Goal: Information Seeking & Learning: Learn about a topic

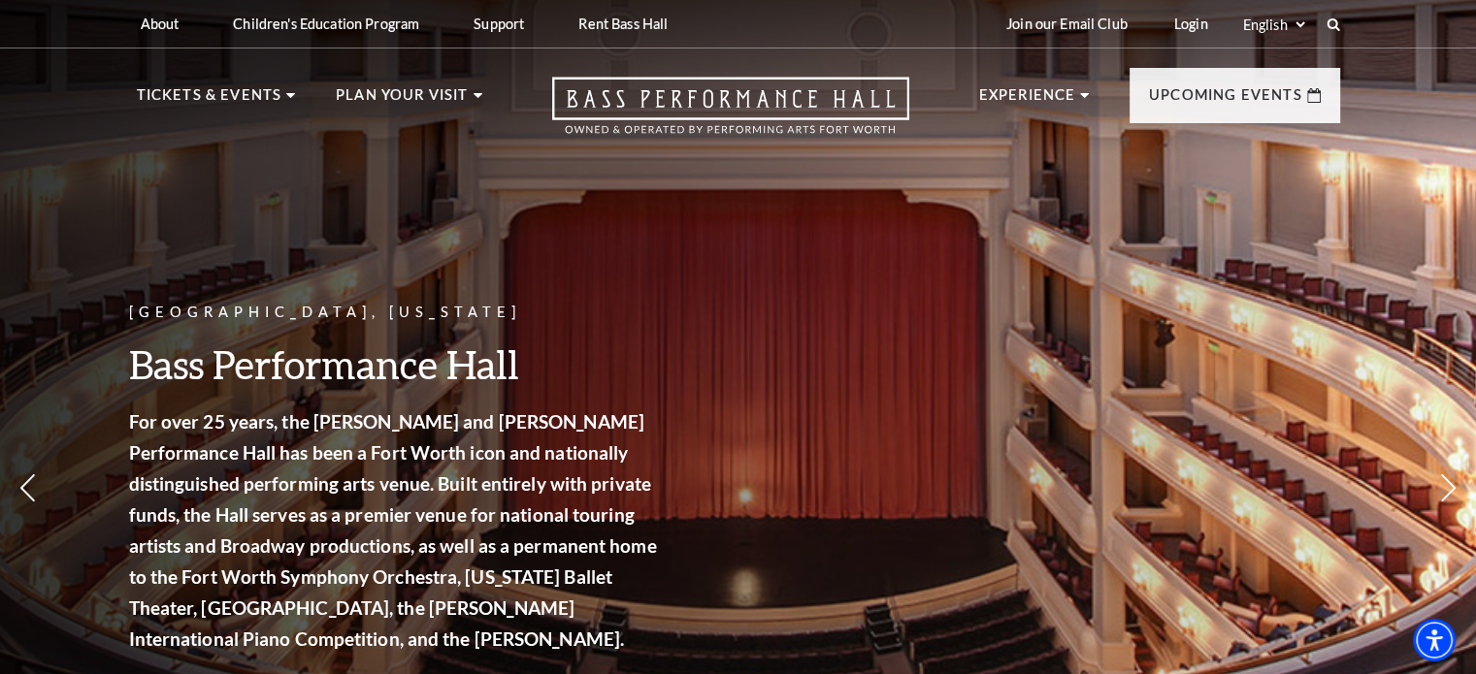
click at [941, 170] on div "Fort Worth, Texas Bass Performance Hall For over 25 years, the Nancy Lee and Pe…" at bounding box center [738, 425] width 1476 height 875
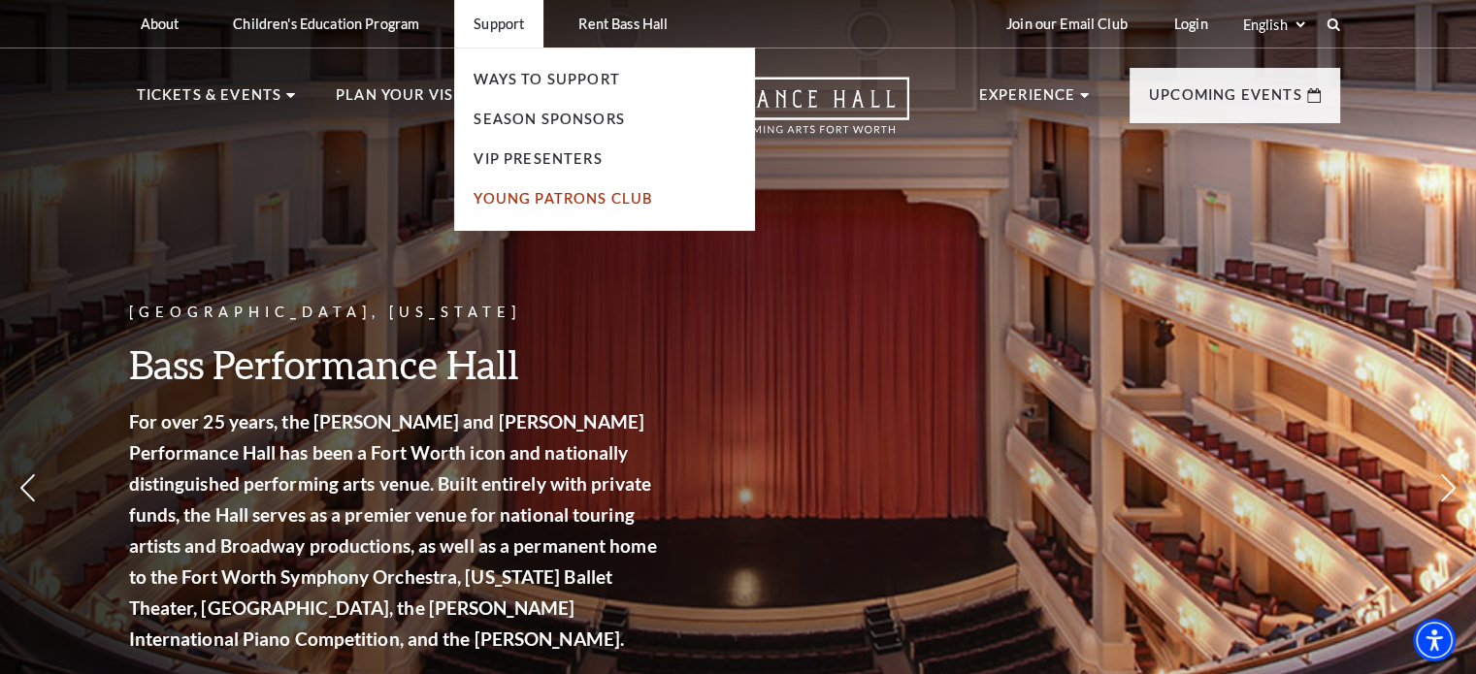
click at [516, 202] on link "Young Patrons Club" at bounding box center [562, 198] width 179 height 16
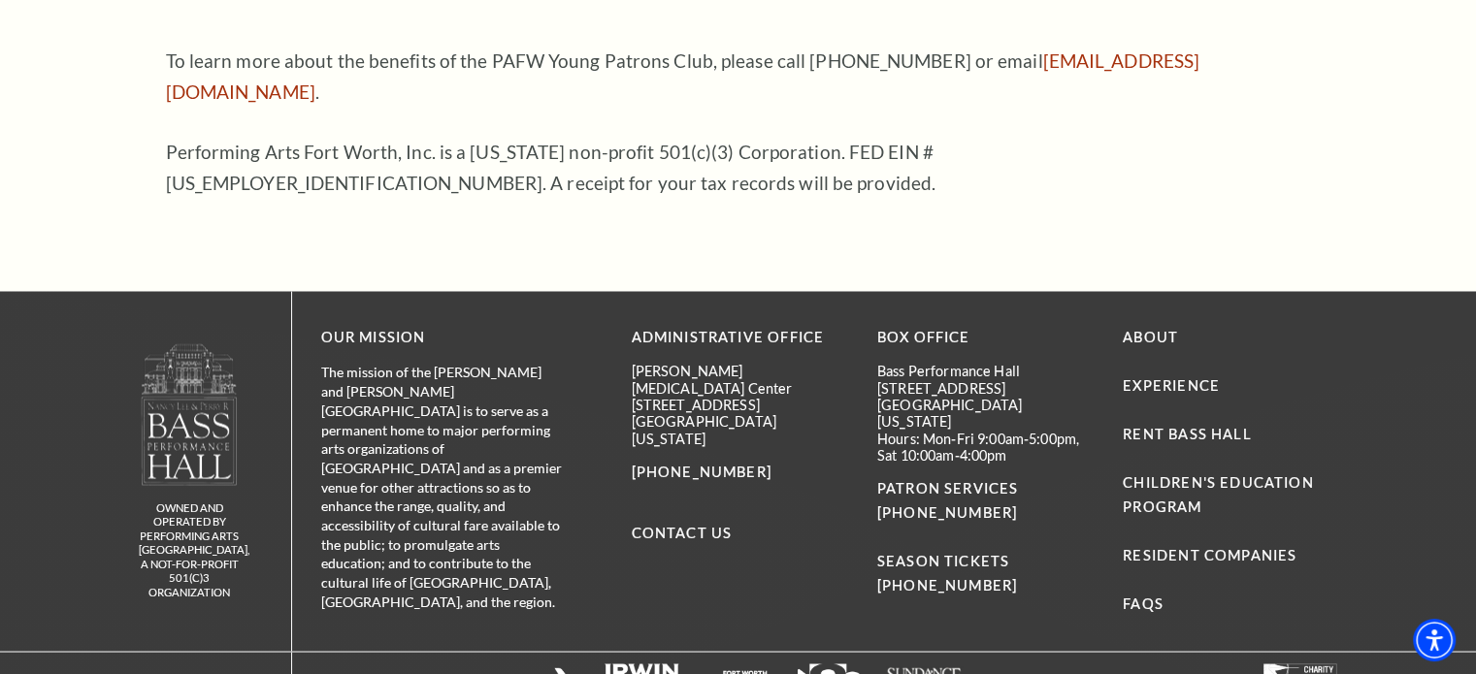
scroll to position [3345, 0]
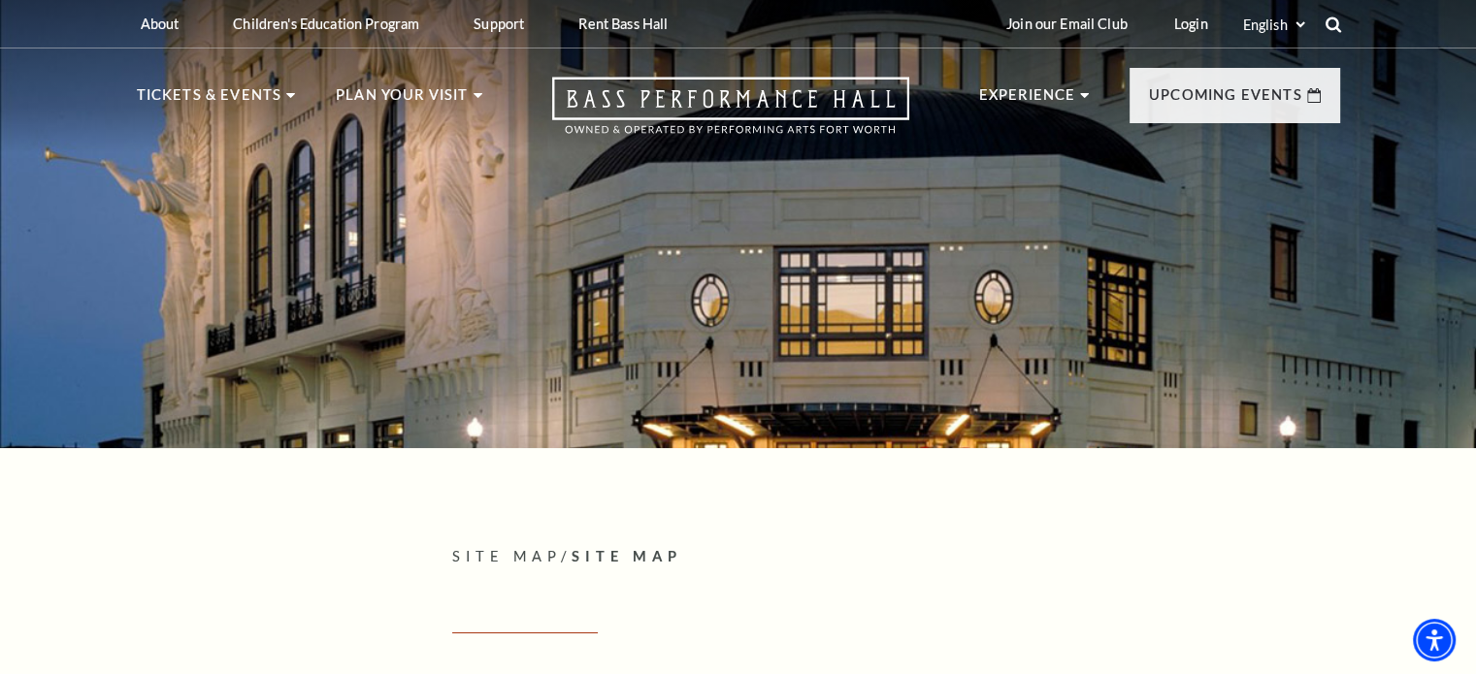
click at [1332, 22] on icon at bounding box center [1332, 24] width 17 height 17
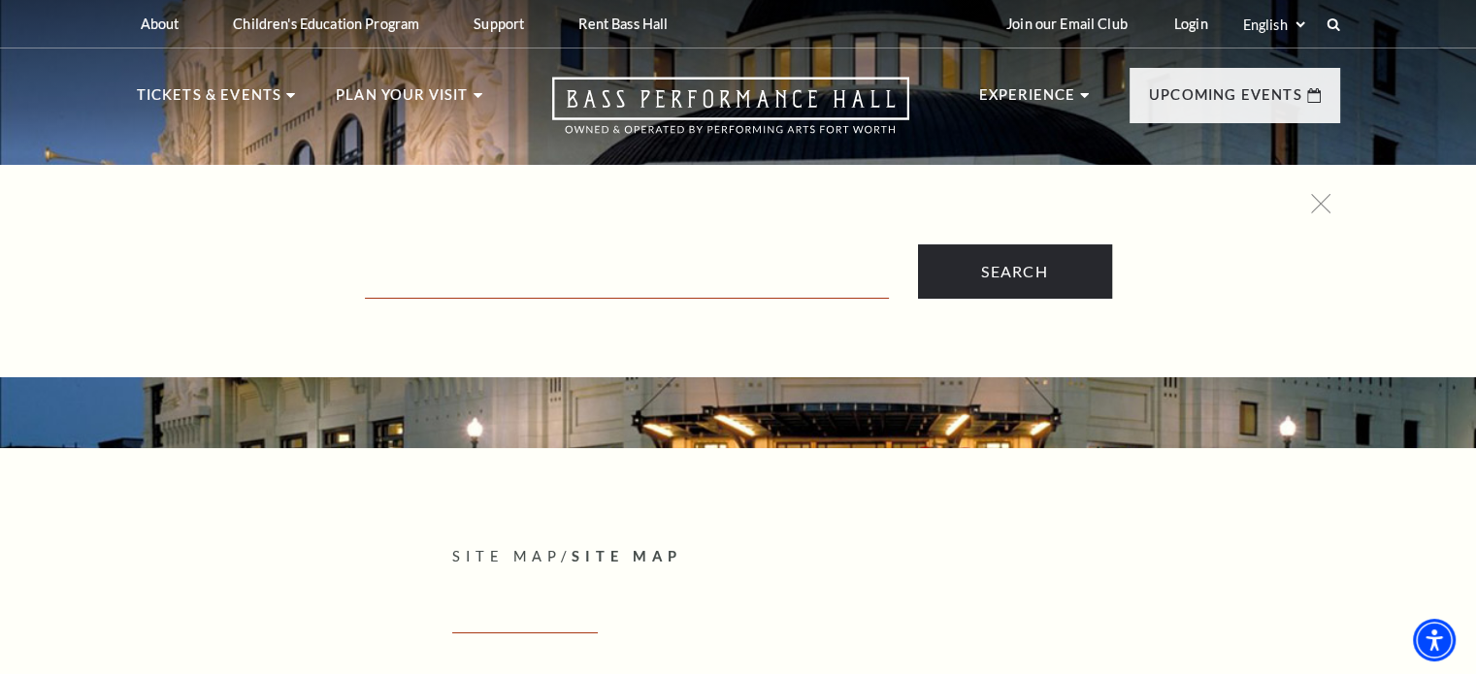
click at [854, 261] on input "Text field" at bounding box center [627, 279] width 524 height 40
click at [854, 255] on form "Search" at bounding box center [738, 271] width 1184 height 54
click at [854, 256] on form "Search" at bounding box center [738, 271] width 1184 height 54
click at [826, 269] on input "Text field" at bounding box center [627, 279] width 524 height 40
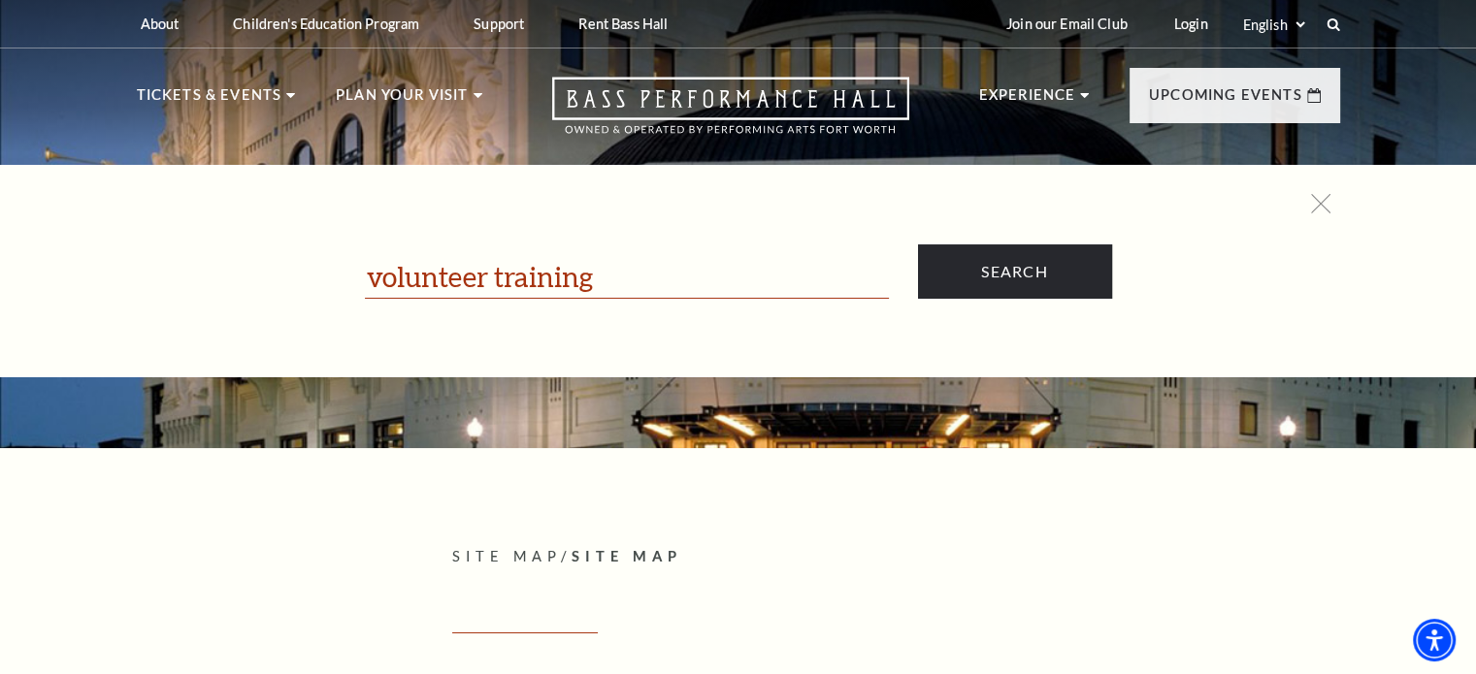
type input "volunteer training"
click at [918, 244] on input "Search" at bounding box center [1015, 271] width 194 height 54
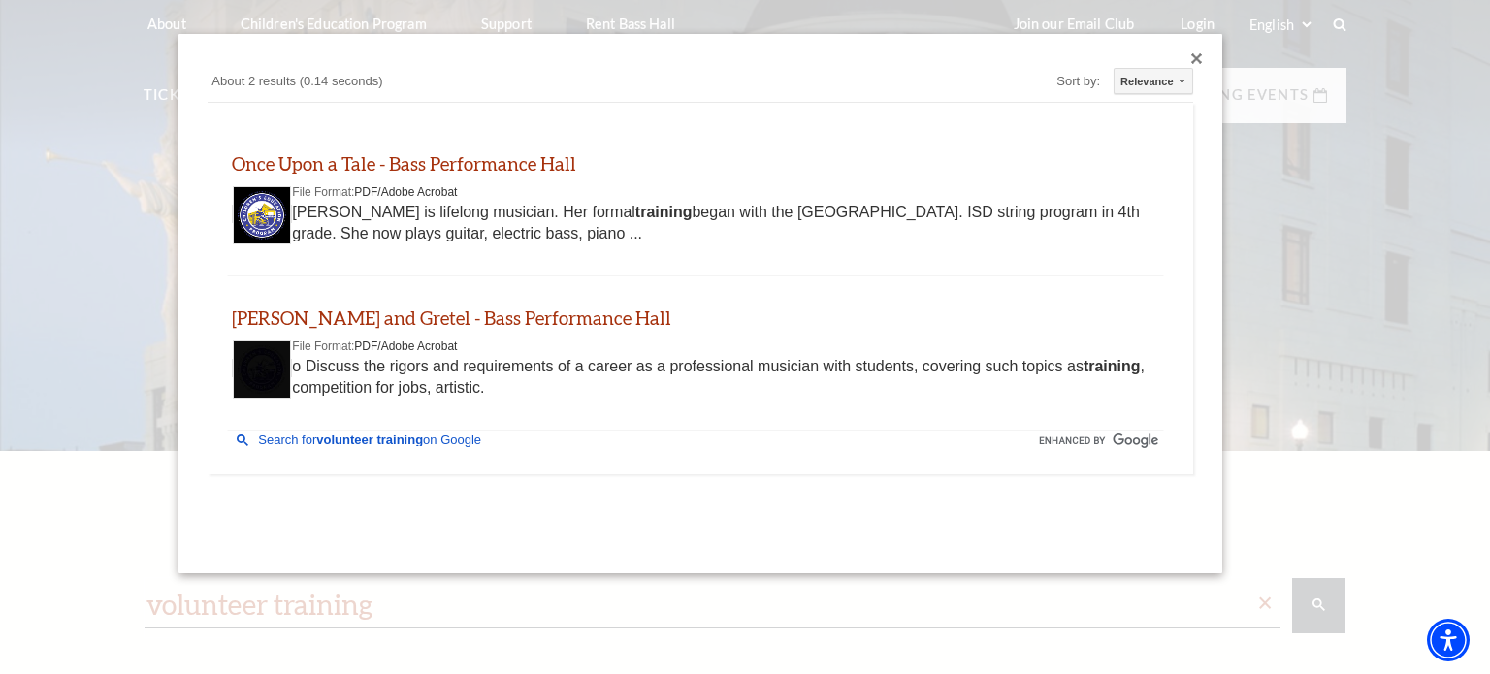
click at [1191, 57] on div "Close dialog" at bounding box center [1197, 59] width 12 height 12
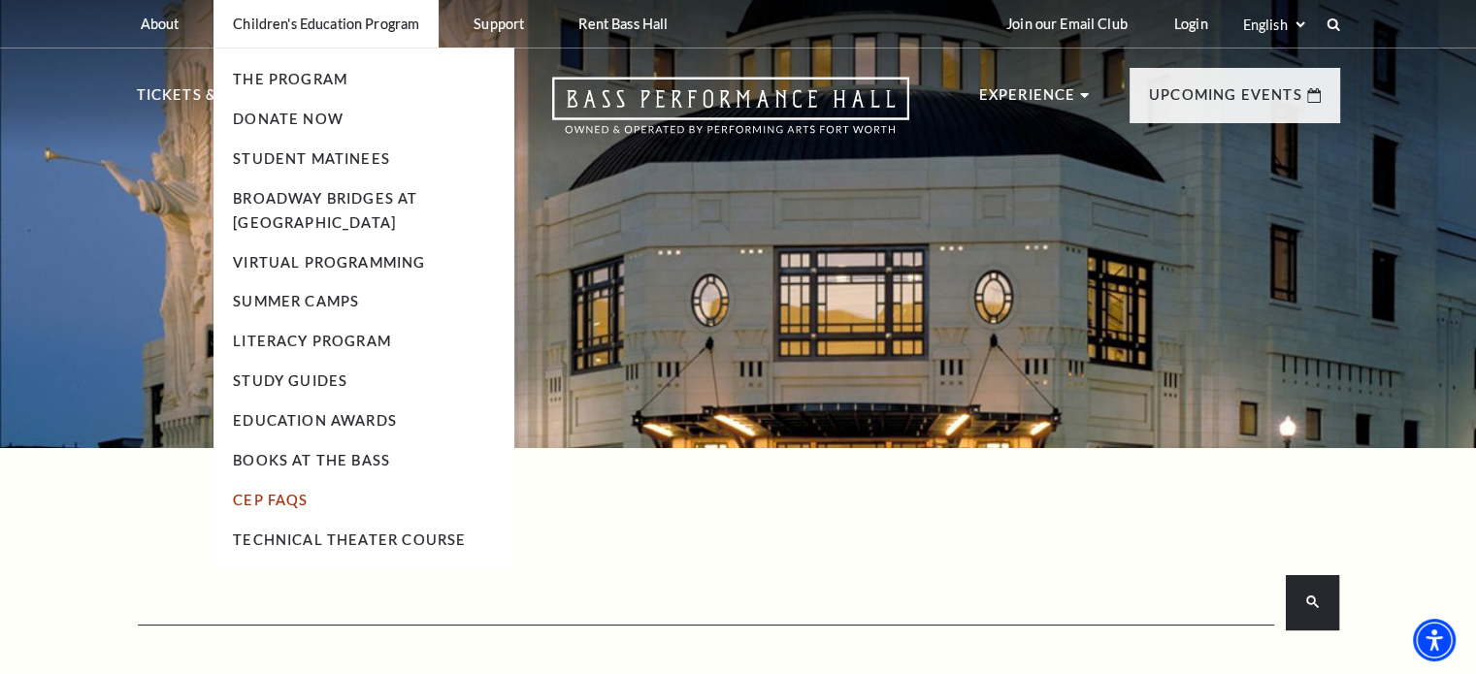
click at [273, 496] on link "CEP Faqs" at bounding box center [270, 500] width 75 height 16
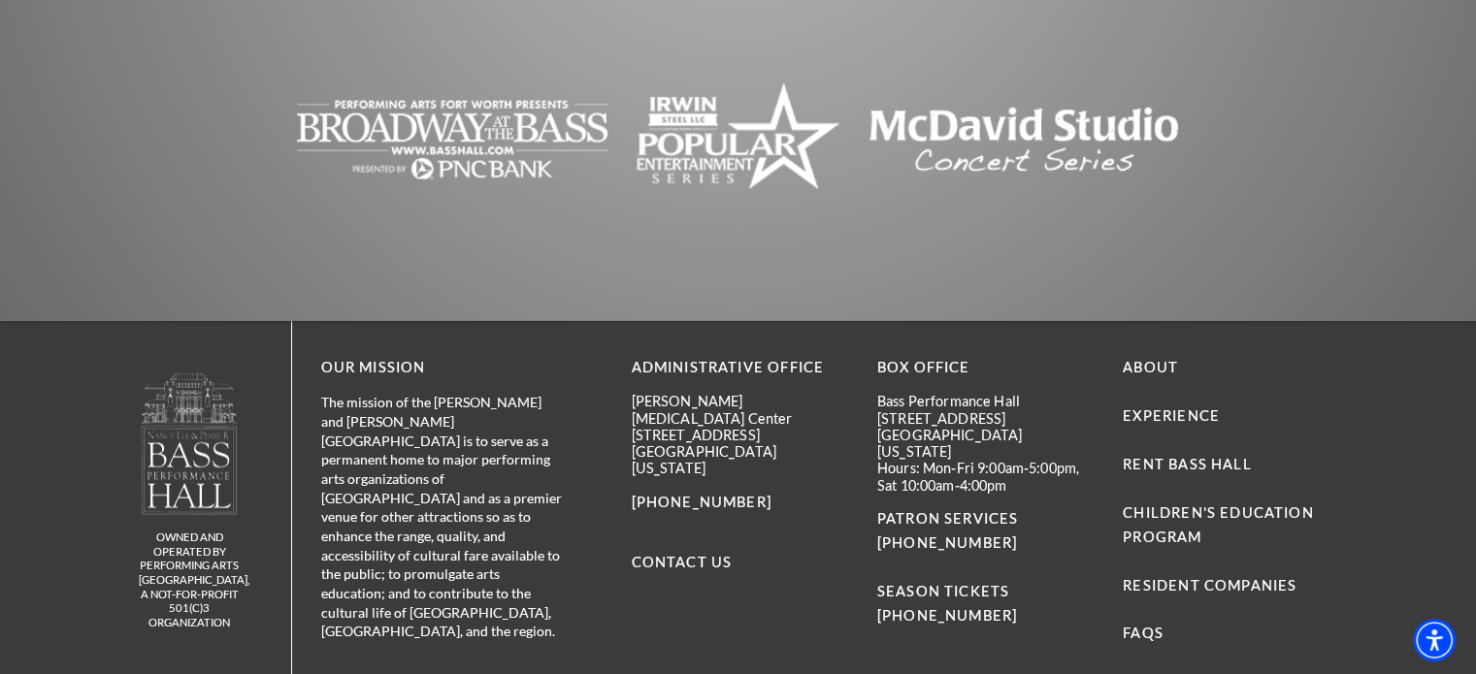
scroll to position [3768, 0]
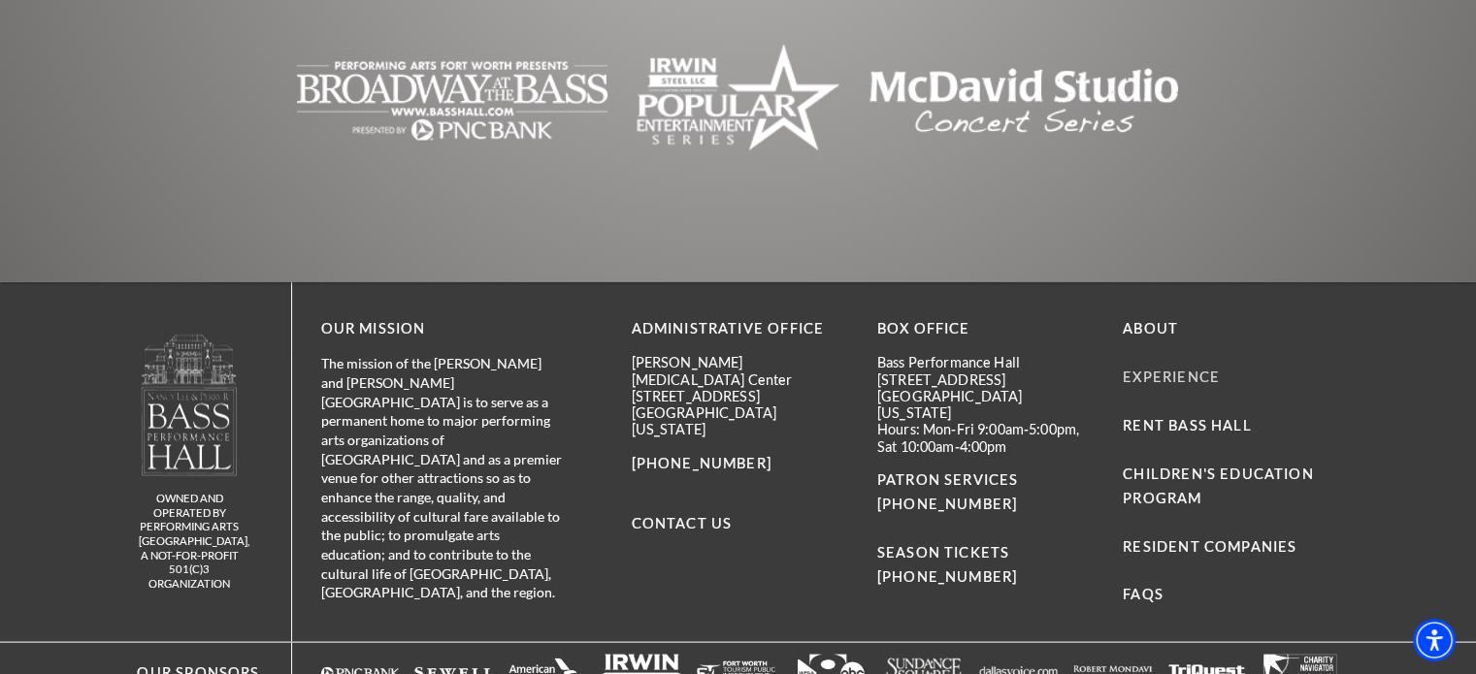
click at [1176, 369] on link "Experience" at bounding box center [1170, 377] width 97 height 16
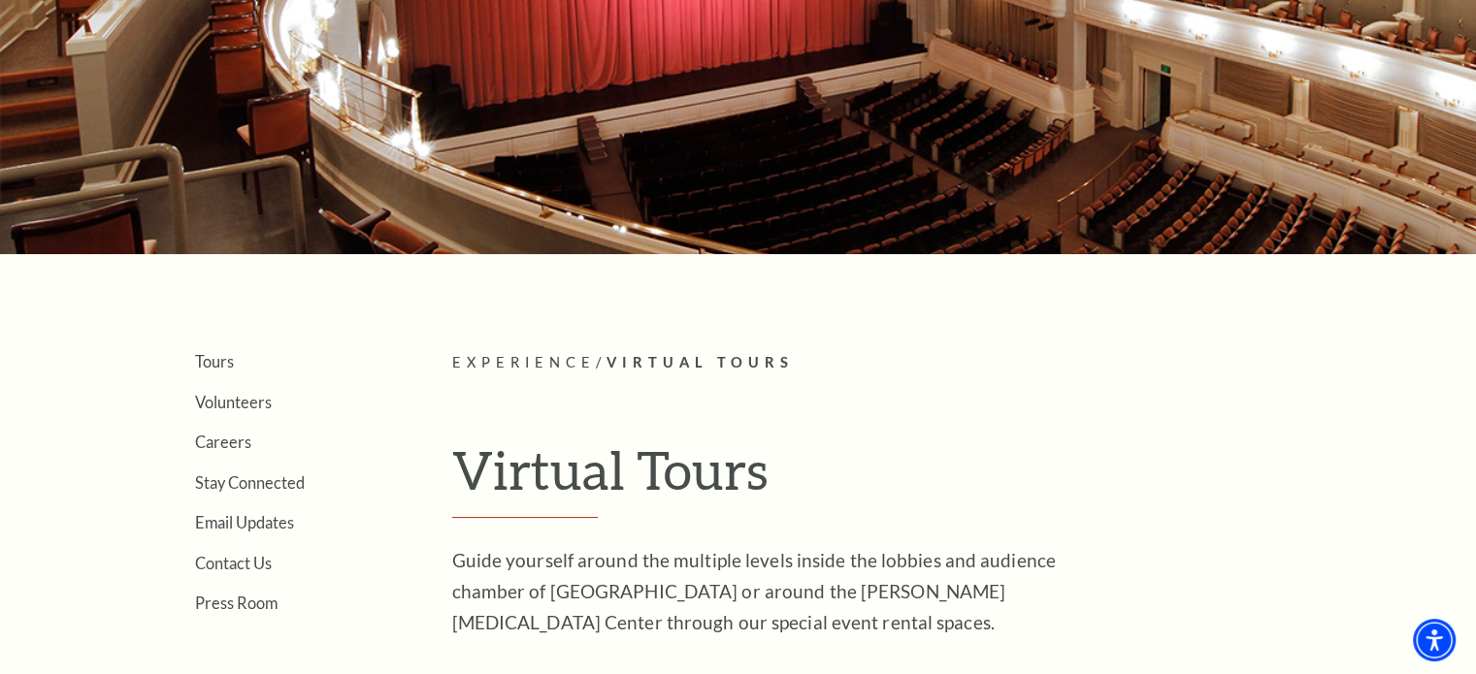
scroll to position [206, 0]
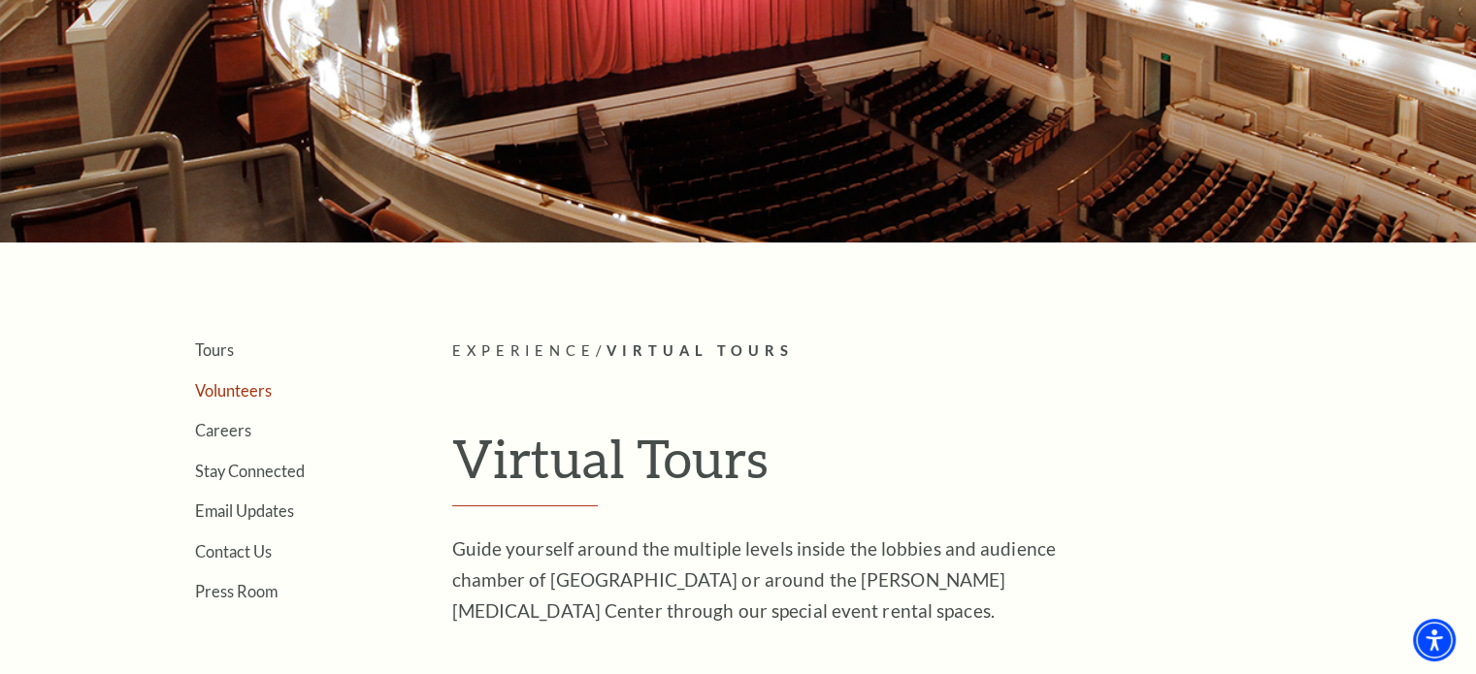
click at [221, 386] on link "Volunteers" at bounding box center [233, 390] width 77 height 18
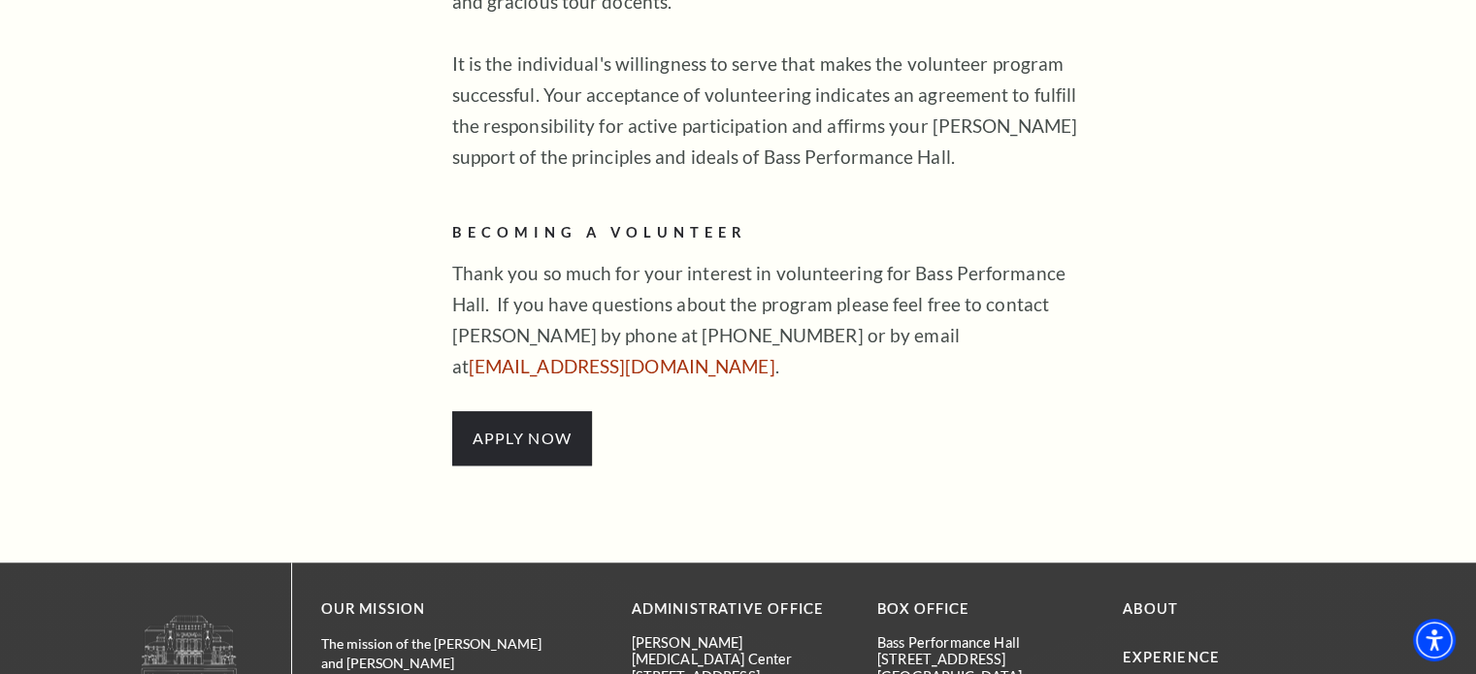
scroll to position [1511, 0]
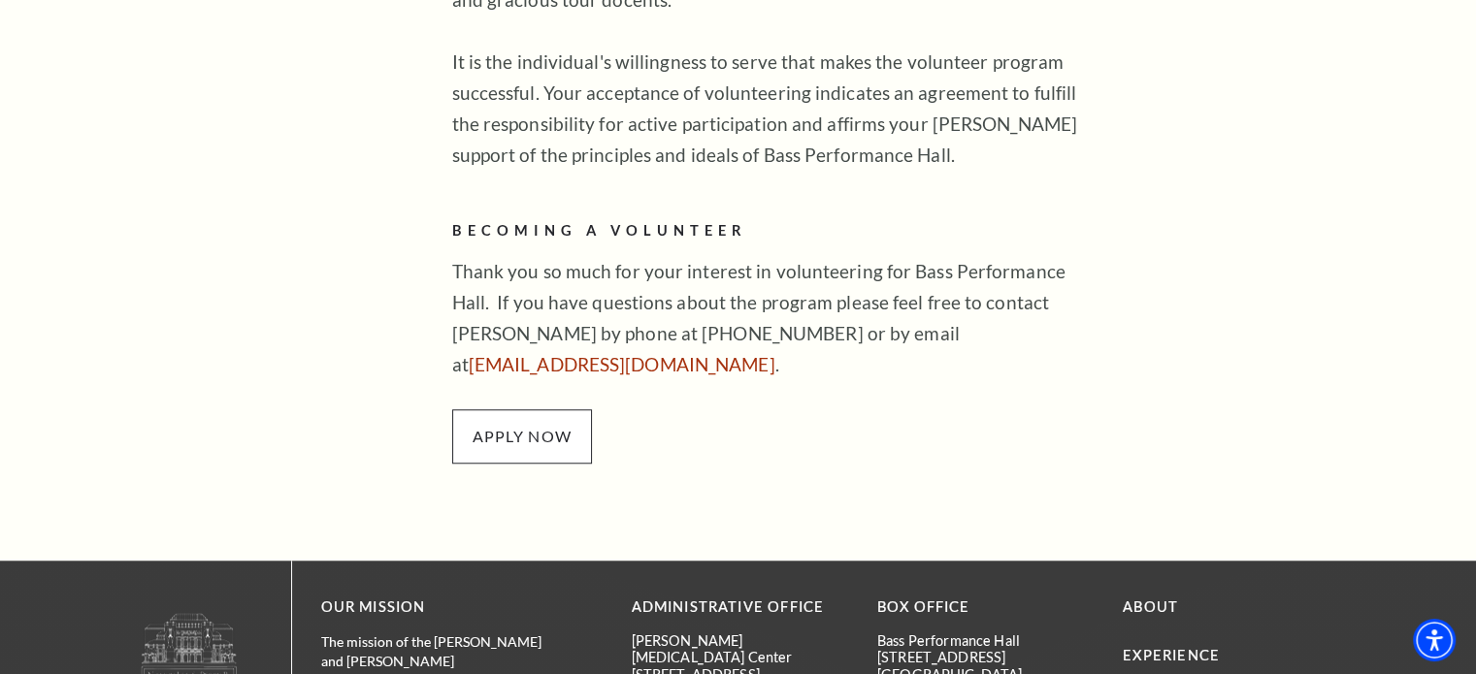
click at [519, 414] on p "APPLY NOW" at bounding box center [522, 436] width 141 height 54
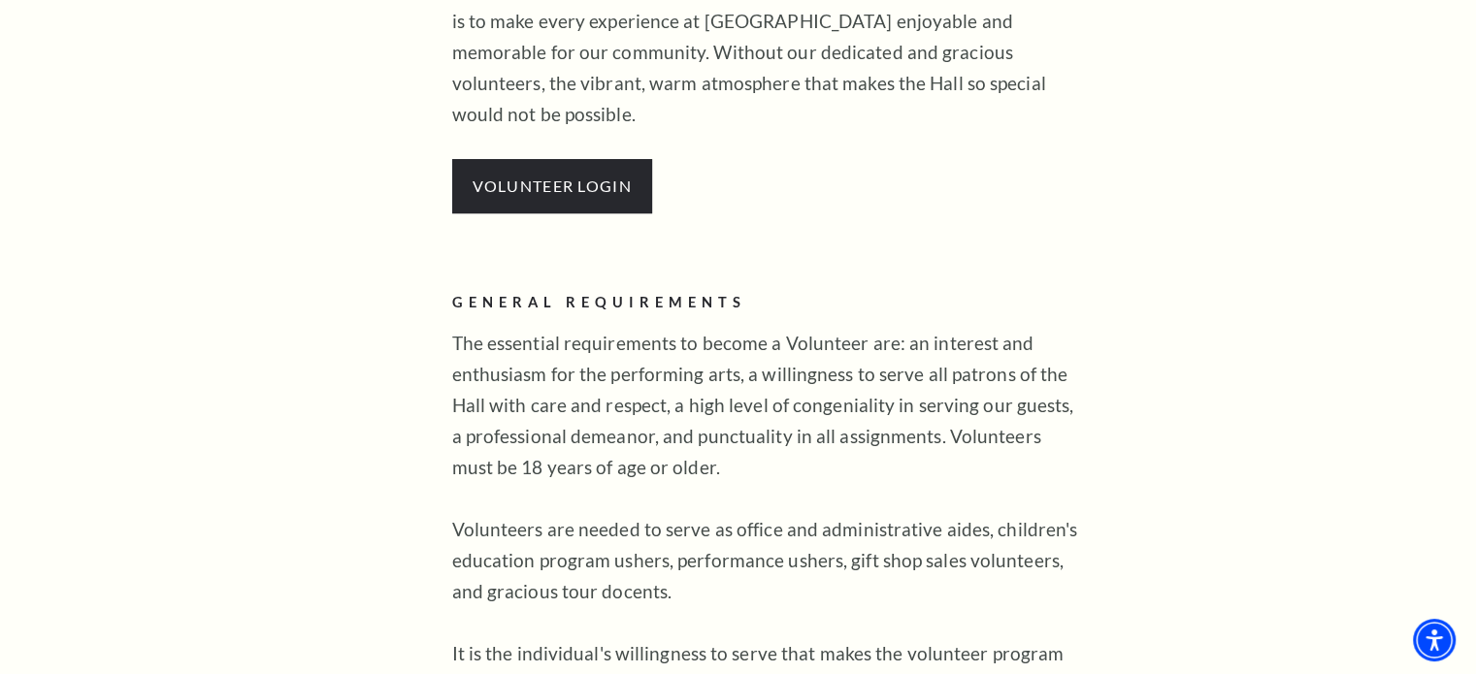
scroll to position [876, 0]
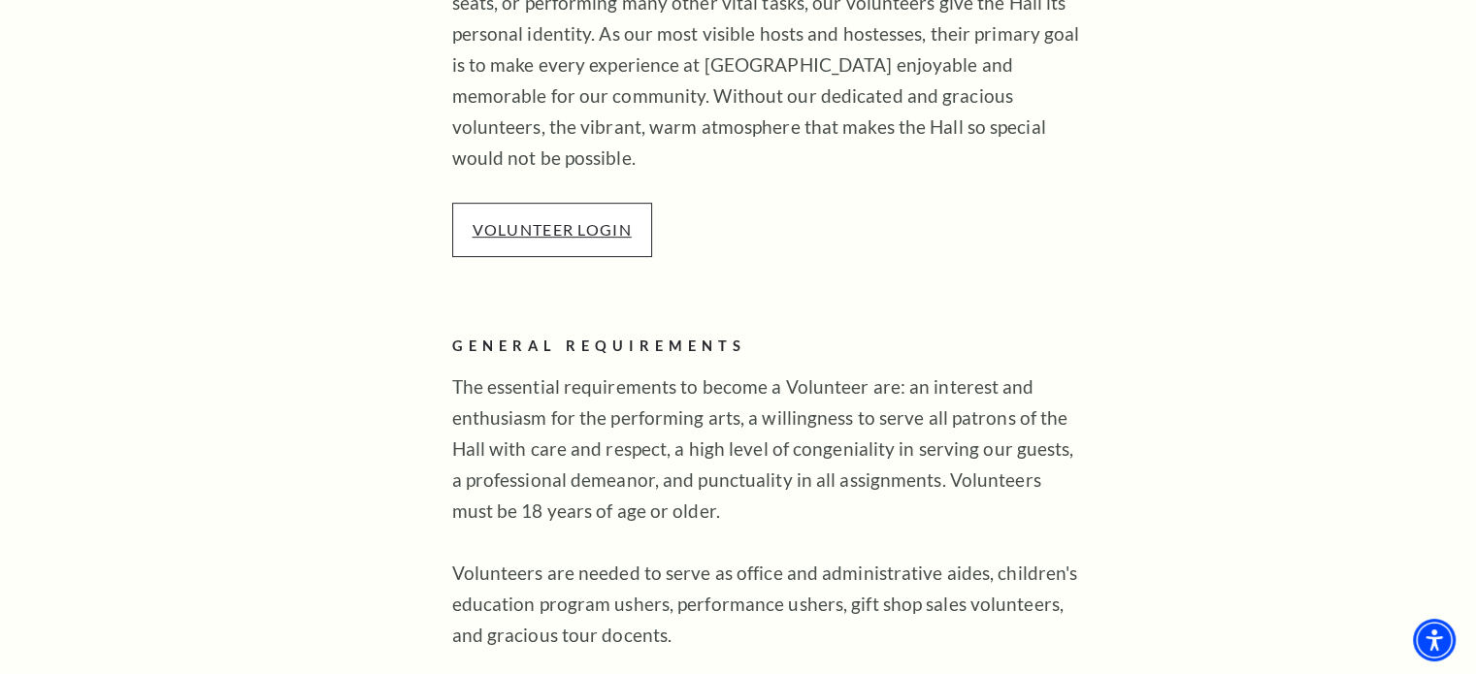
click at [578, 220] on link "VOLUNTEER LOGIN" at bounding box center [551, 229] width 159 height 18
